Goal: Navigation & Orientation: Find specific page/section

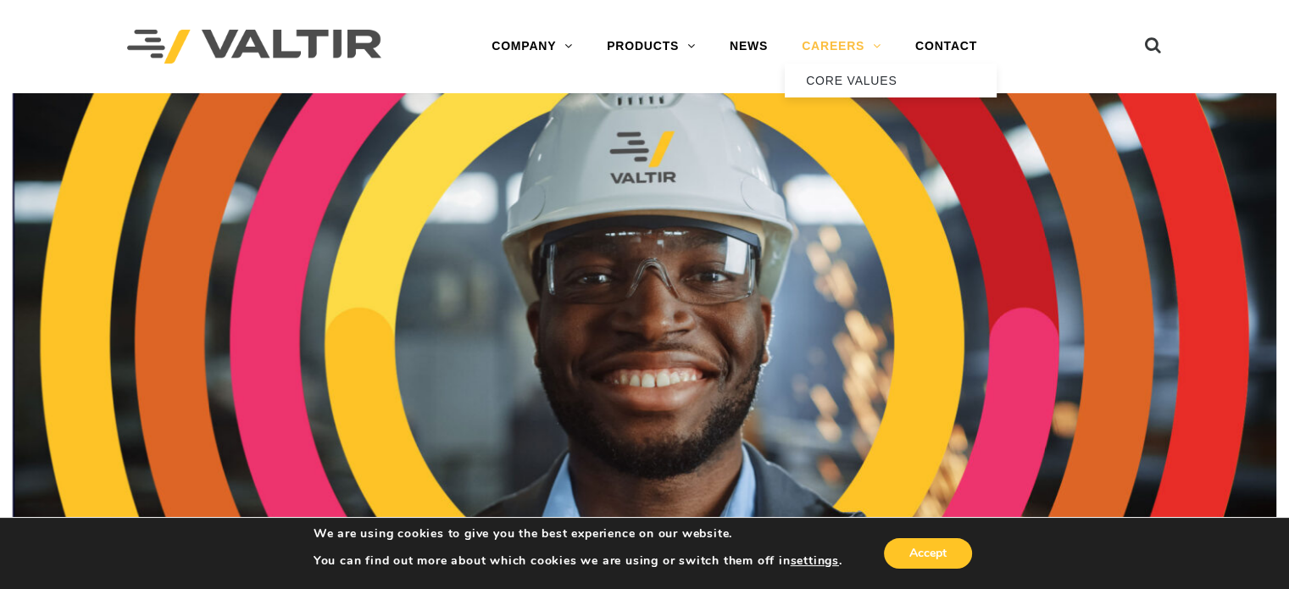
click at [866, 41] on link "CAREERS" at bounding box center [842, 47] width 114 height 34
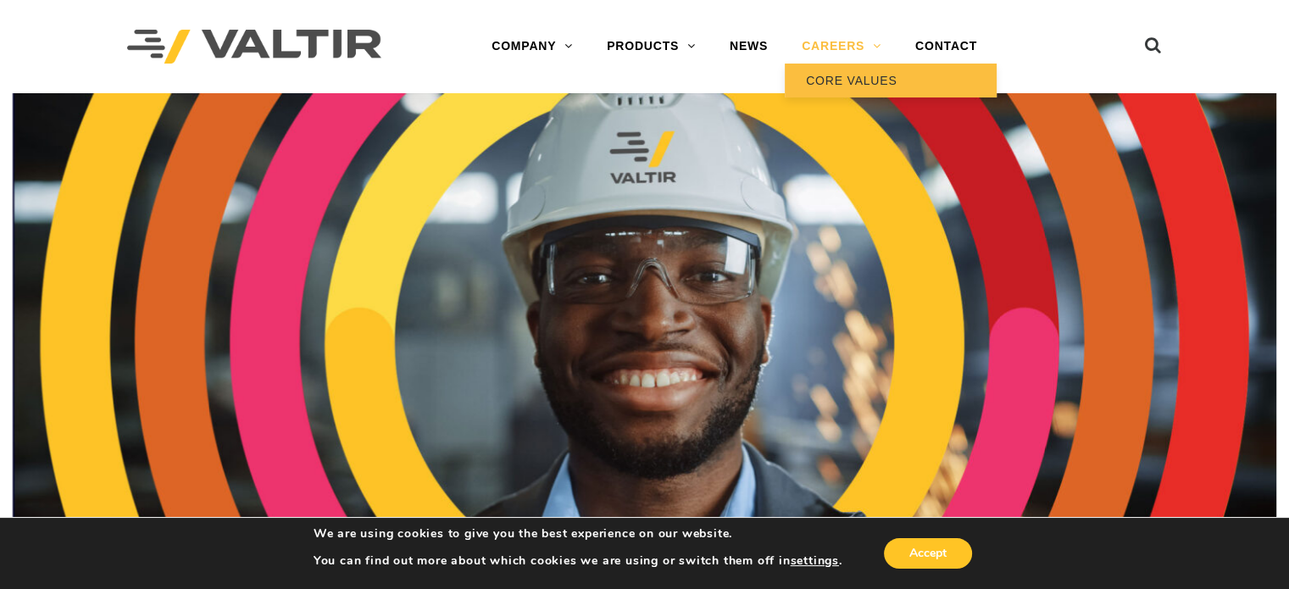
click at [871, 74] on link "CORE VALUES" at bounding box center [891, 81] width 212 height 34
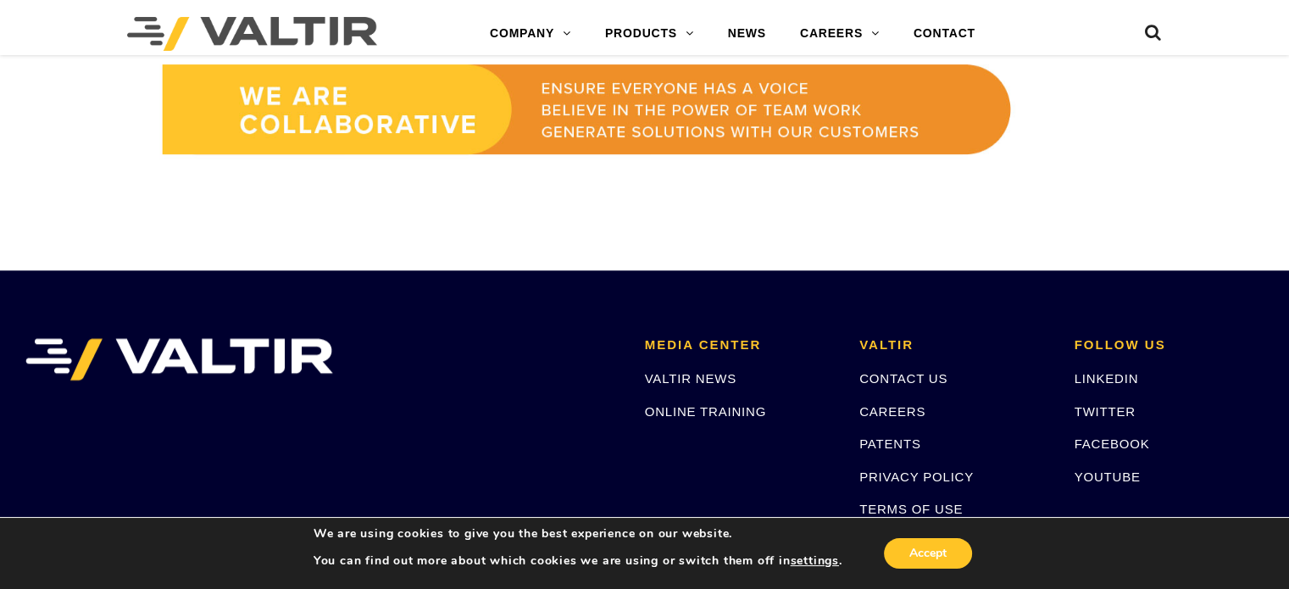
scroll to position [1511, 0]
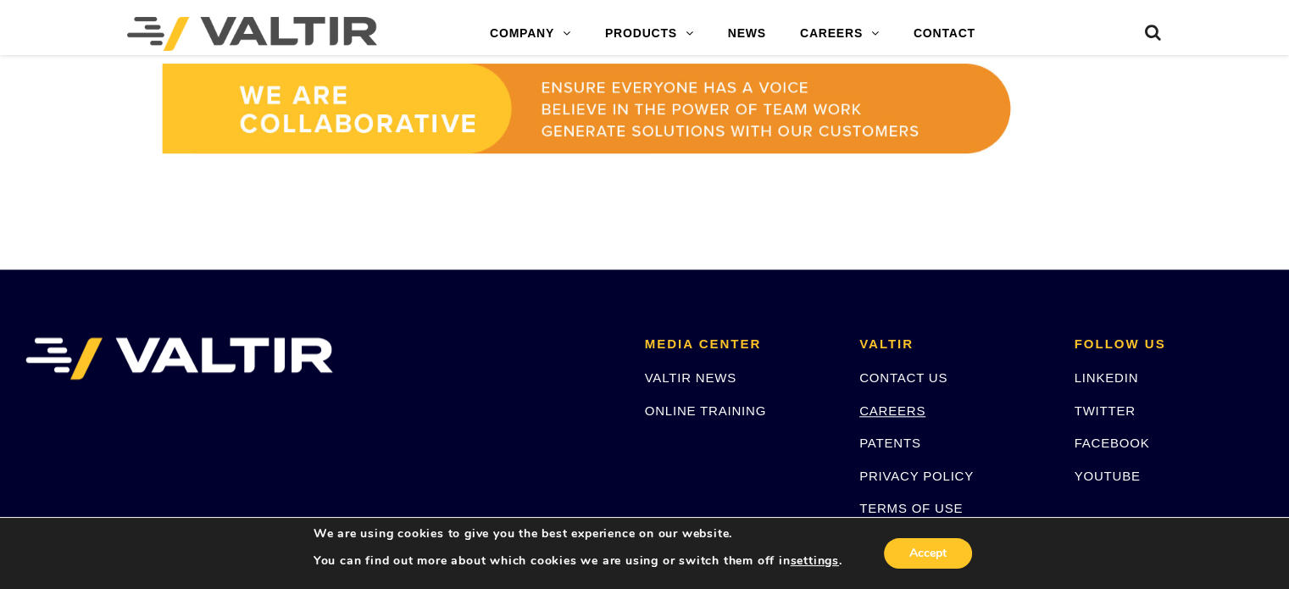
click at [902, 414] on link "CAREERS" at bounding box center [892, 410] width 66 height 14
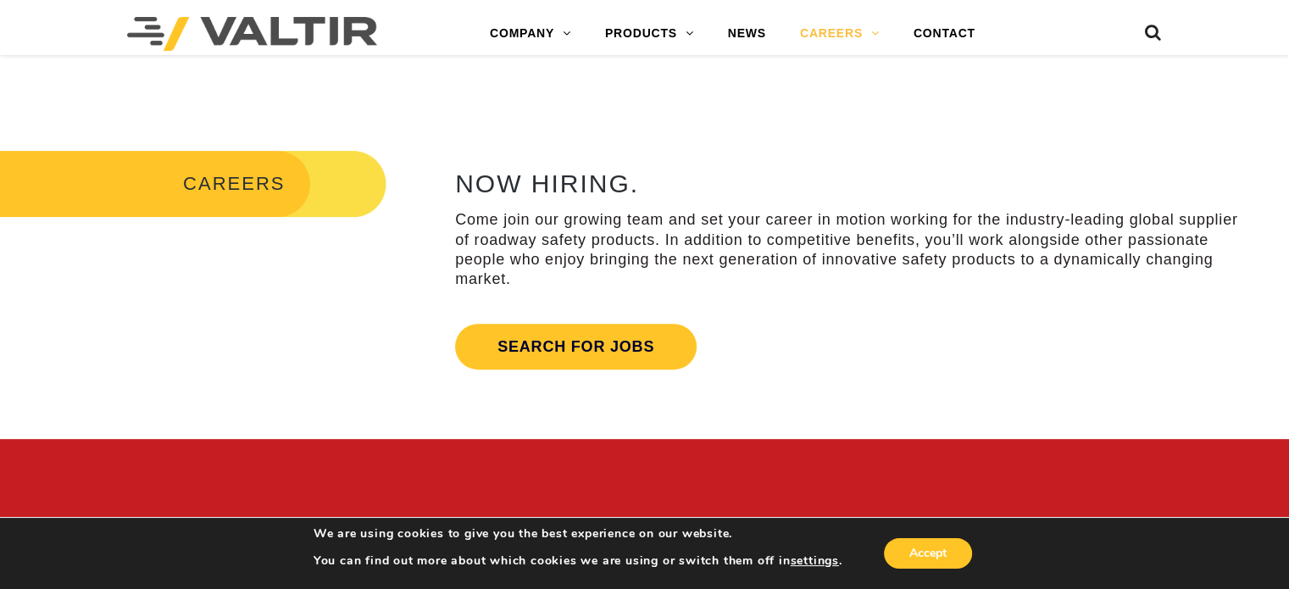
scroll to position [552, 0]
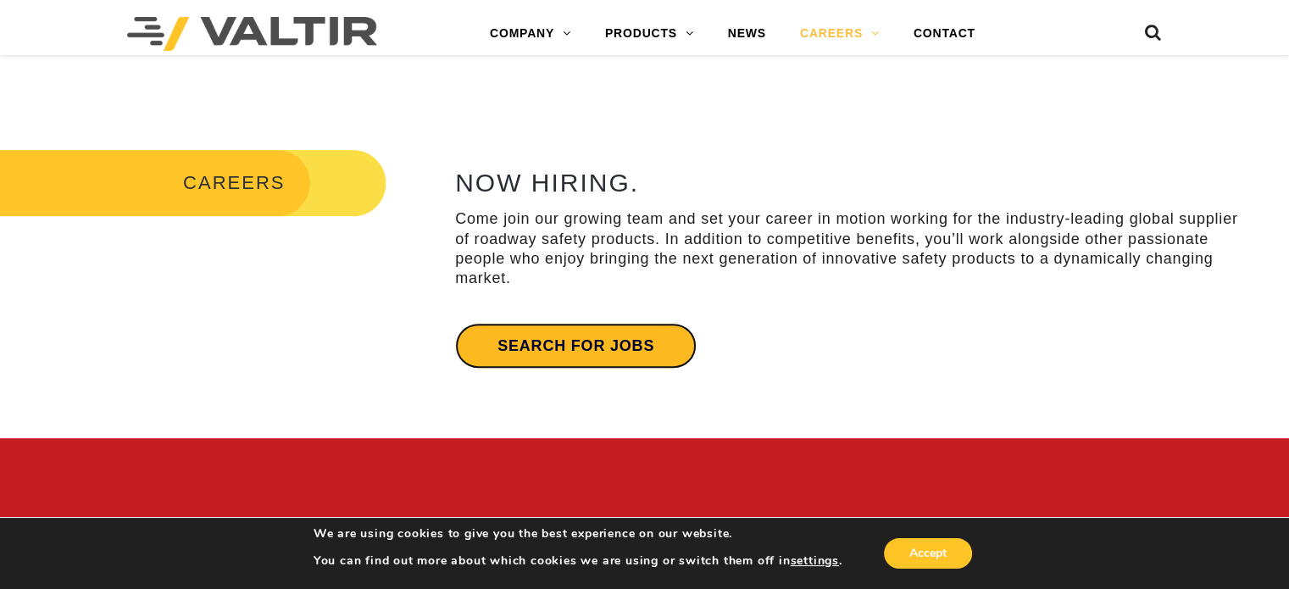
click at [514, 351] on link "Search for jobs" at bounding box center [575, 346] width 241 height 46
